Goal: Entertainment & Leisure: Consume media (video, audio)

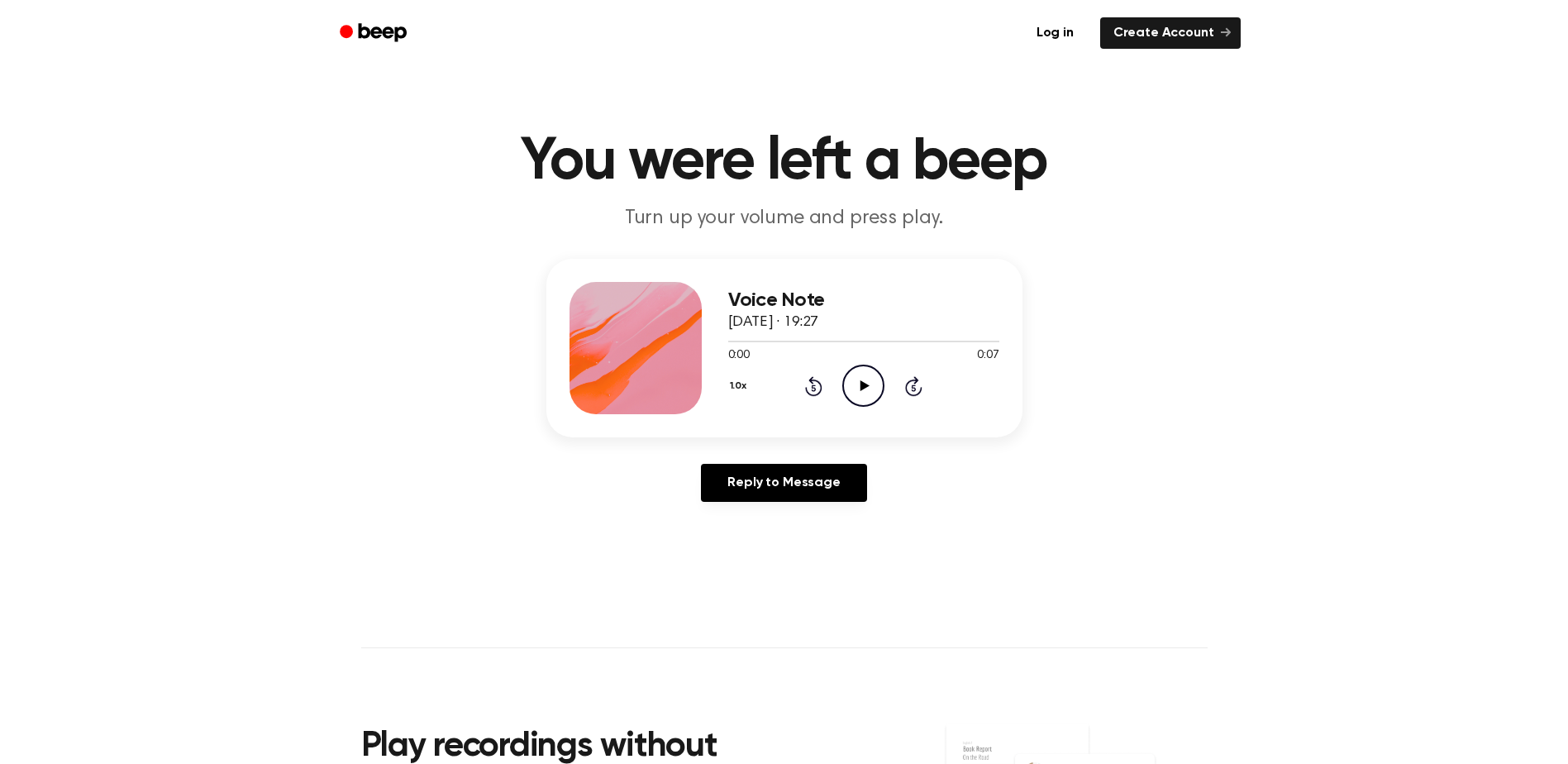
click at [862, 391] on icon "Play Audio" at bounding box center [864, 386] width 42 height 42
click at [868, 378] on icon "Play Audio" at bounding box center [864, 386] width 42 height 42
click at [868, 390] on icon "Play Audio" at bounding box center [864, 386] width 42 height 42
drag, startPoint x: 808, startPoint y: 341, endPoint x: 731, endPoint y: 345, distance: 77.1
click at [731, 345] on div at bounding box center [864, 341] width 271 height 13
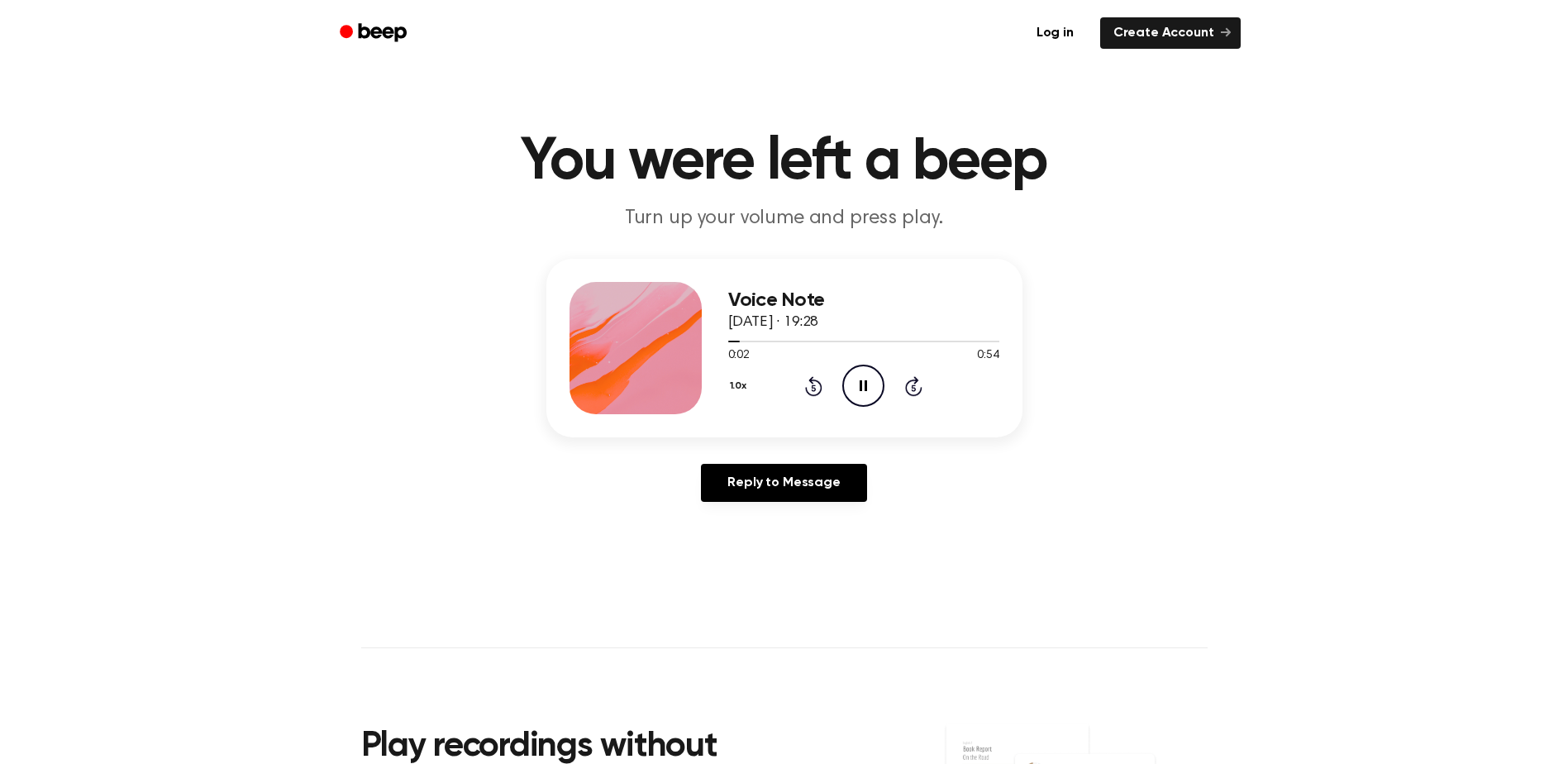
click at [863, 391] on icon "Pause Audio" at bounding box center [864, 386] width 42 height 42
click at [863, 391] on icon "Play Audio" at bounding box center [864, 386] width 42 height 42
click at [1077, 594] on main "You were left a beep Turn up your volume and press play. Voice Note 16 Septembe…" at bounding box center [784, 510] width 1568 height 1020
click at [873, 391] on icon "Play Audio" at bounding box center [864, 386] width 42 height 42
click at [882, 341] on div at bounding box center [864, 341] width 271 height 2
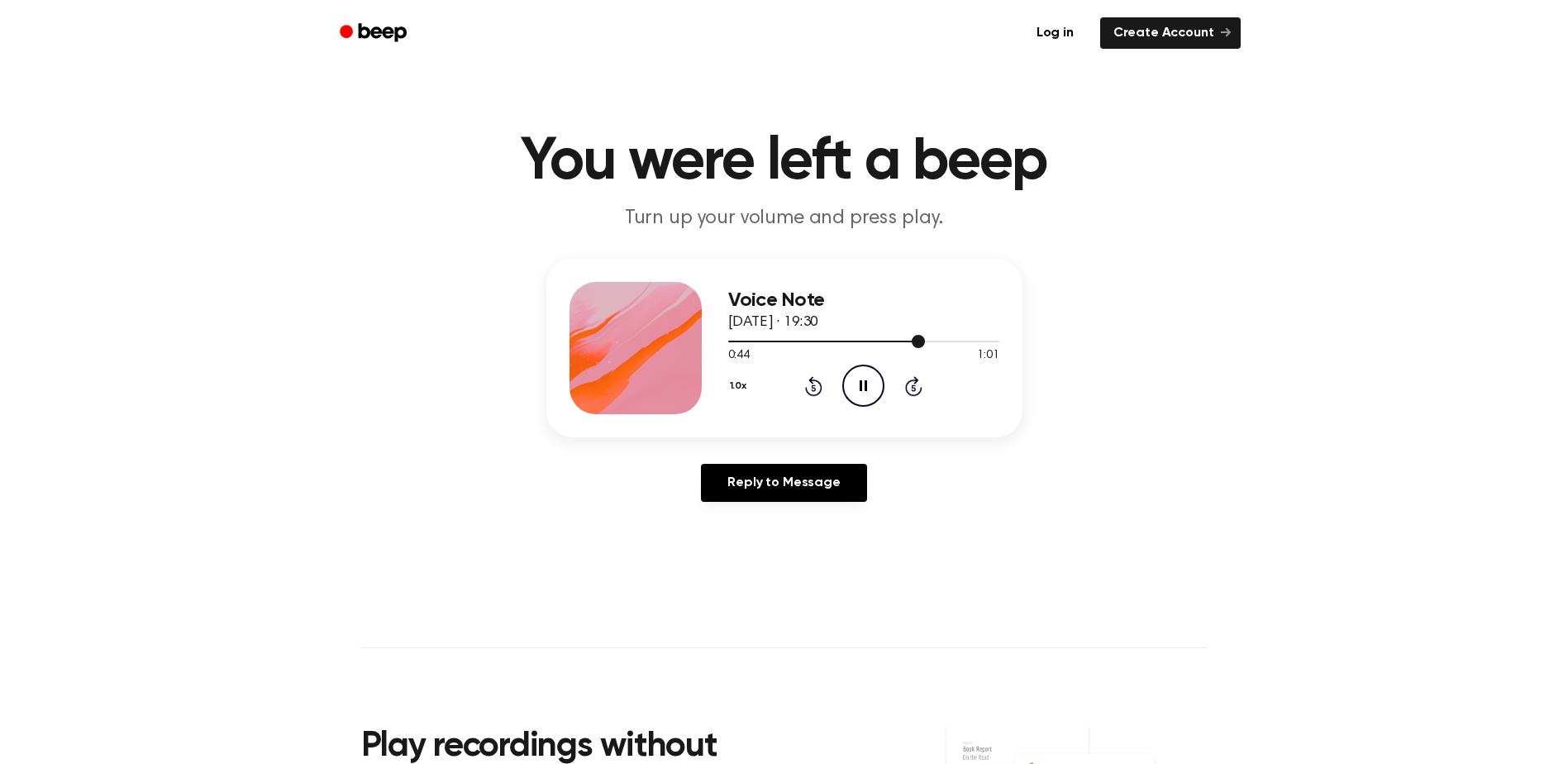
click at [954, 340] on div at bounding box center [864, 341] width 271 height 13
click at [868, 382] on icon "Play Audio" at bounding box center [864, 386] width 42 height 42
click at [923, 340] on div at bounding box center [864, 341] width 271 height 13
click at [863, 387] on icon at bounding box center [865, 386] width 9 height 11
click at [865, 380] on icon "Play Audio" at bounding box center [864, 386] width 42 height 42
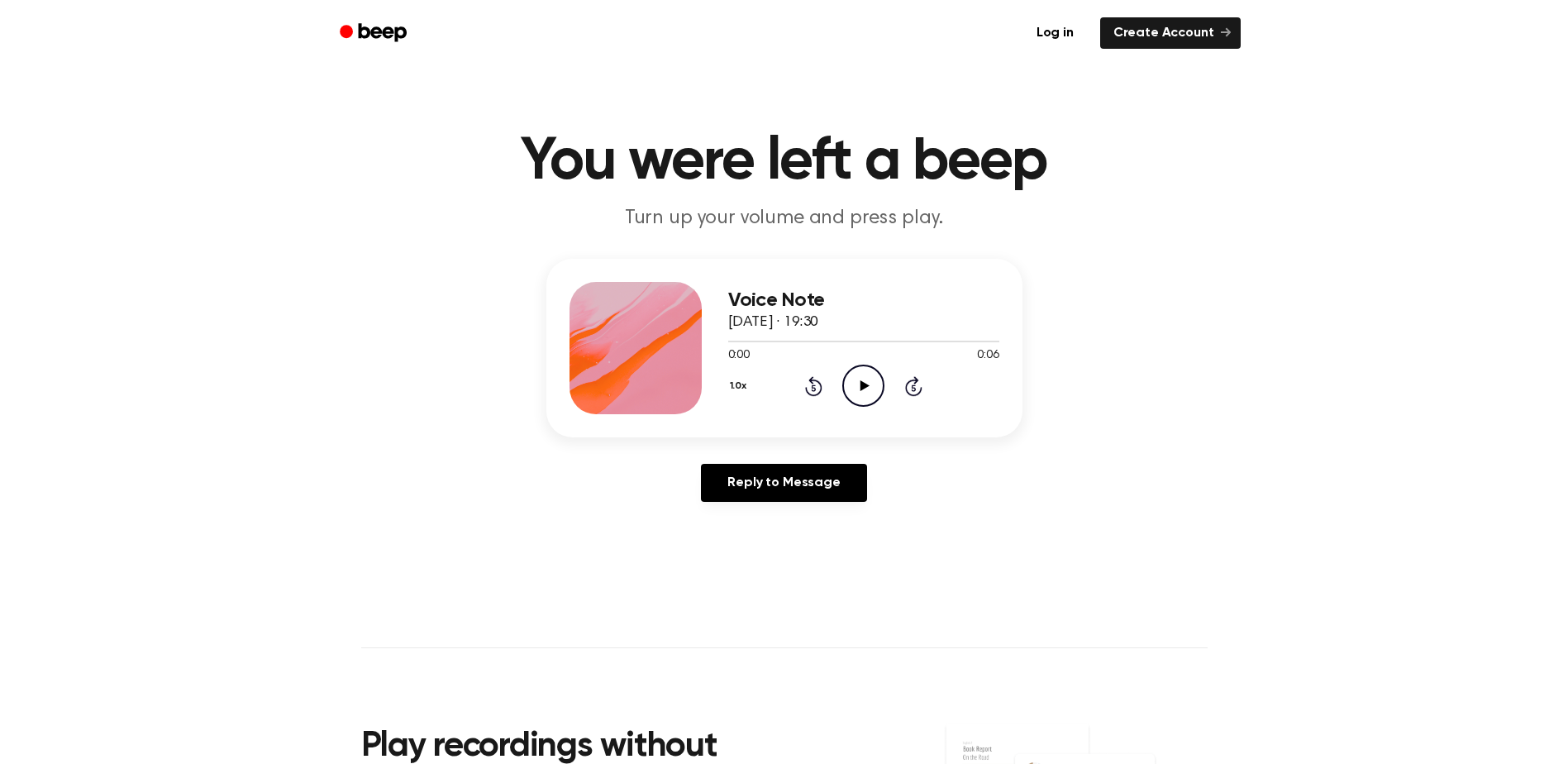
click at [870, 379] on icon "Play Audio" at bounding box center [864, 386] width 42 height 42
